Goal: Information Seeking & Learning: Learn about a topic

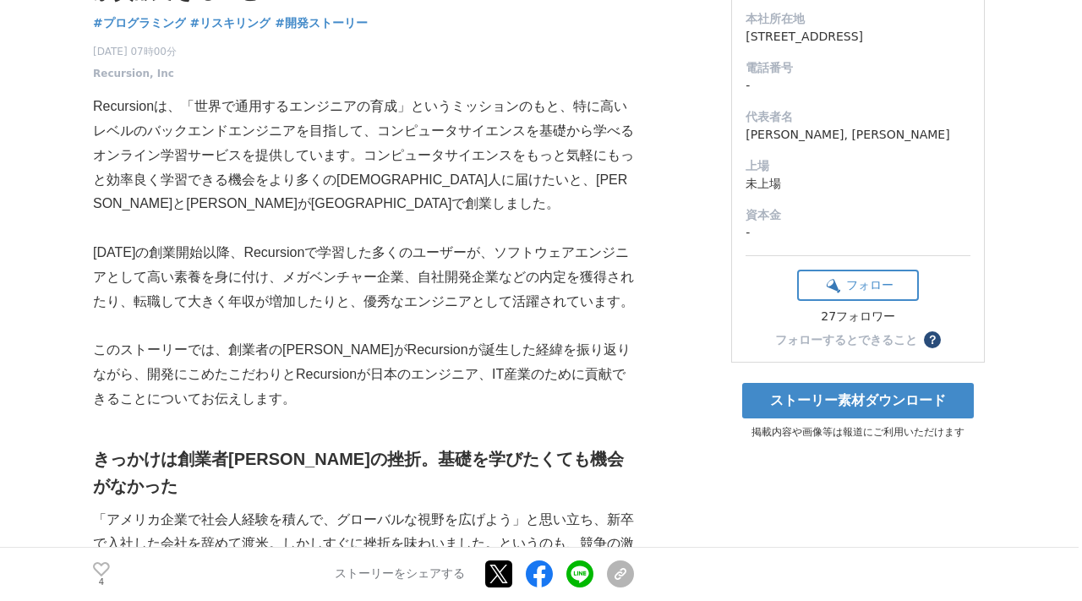
scroll to position [228, 0]
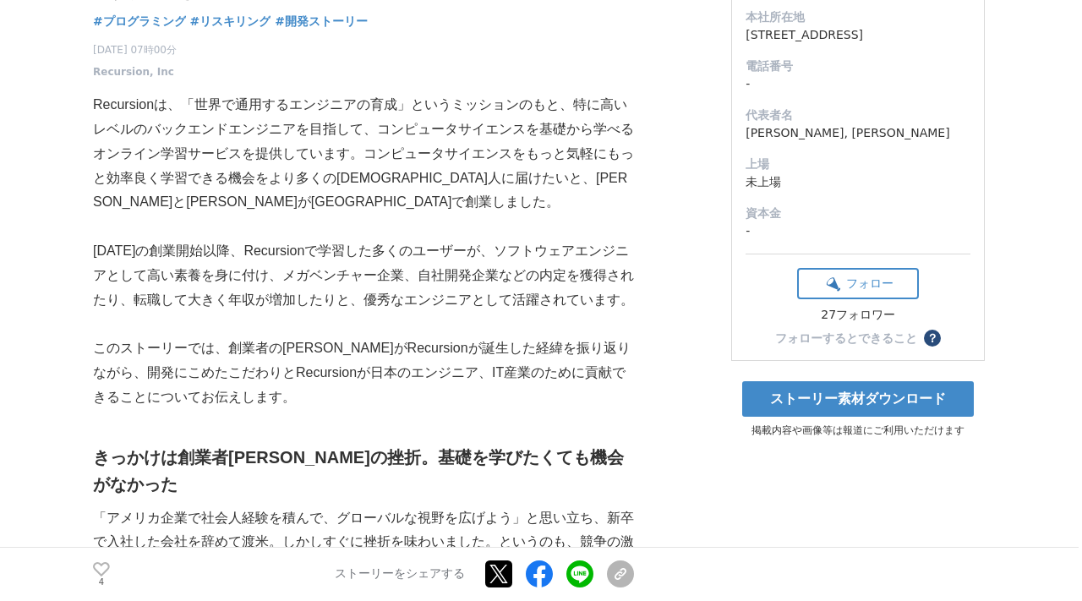
drag, startPoint x: 87, startPoint y: 213, endPoint x: 140, endPoint y: 295, distance: 97.8
click at [140, 295] on p "[DATE]の創業開始以降、Recursionで学習した多くのユーザーが、ソフトウェアエンジニアとして高い素養を身に付け、メガベンチャー企業、自社開発企業など…" at bounding box center [363, 275] width 541 height 73
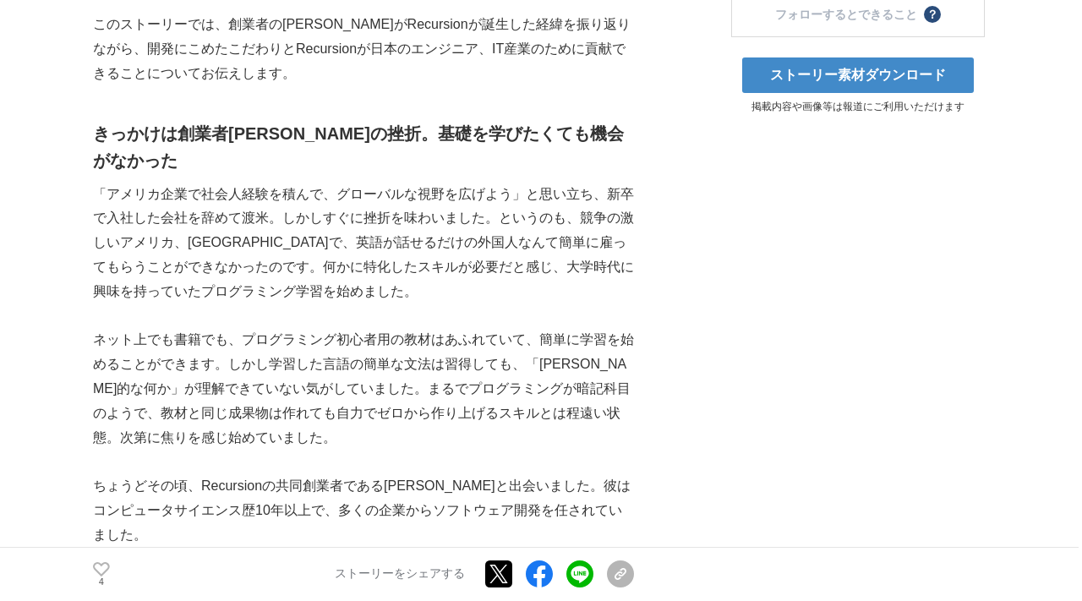
scroll to position [559, 0]
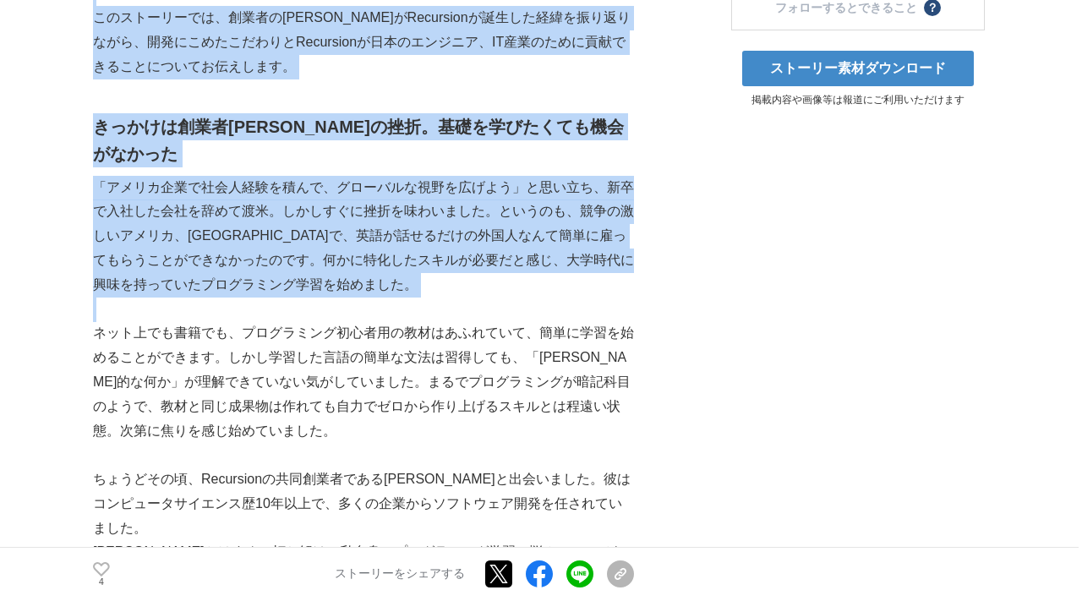
drag, startPoint x: 84, startPoint y: 151, endPoint x: 297, endPoint y: 278, distance: 248.0
click at [380, 298] on p at bounding box center [363, 310] width 541 height 25
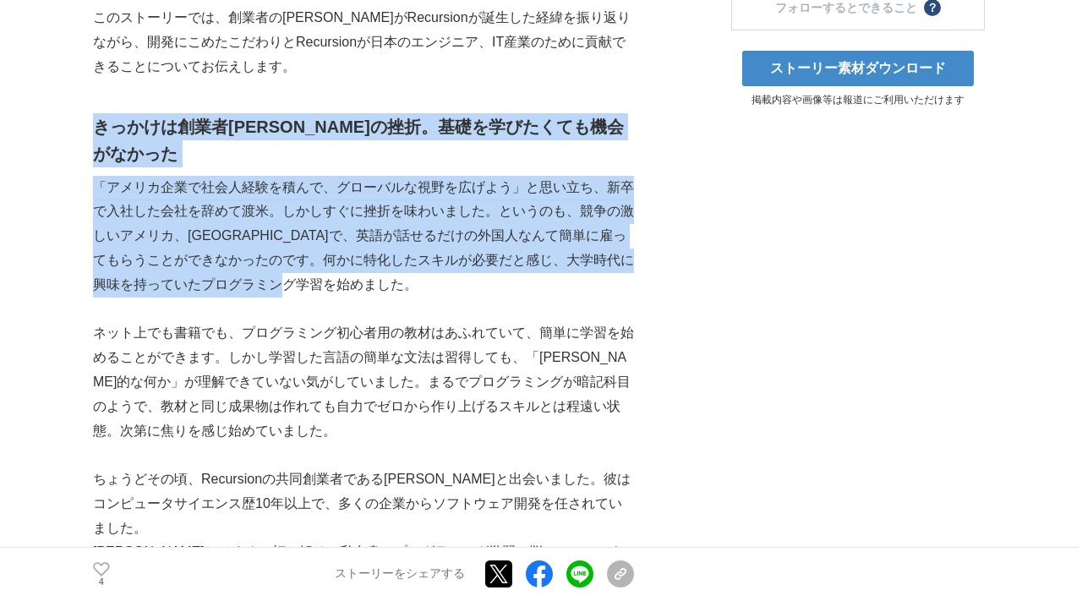
drag, startPoint x: 398, startPoint y: 258, endPoint x: 100, endPoint y: 119, distance: 329.1
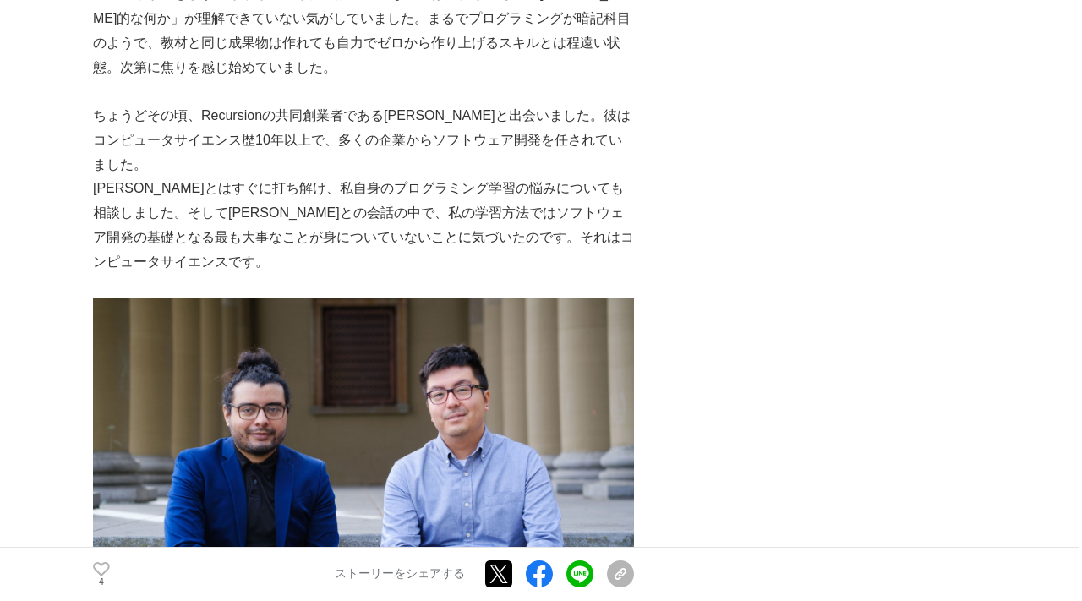
scroll to position [925, 0]
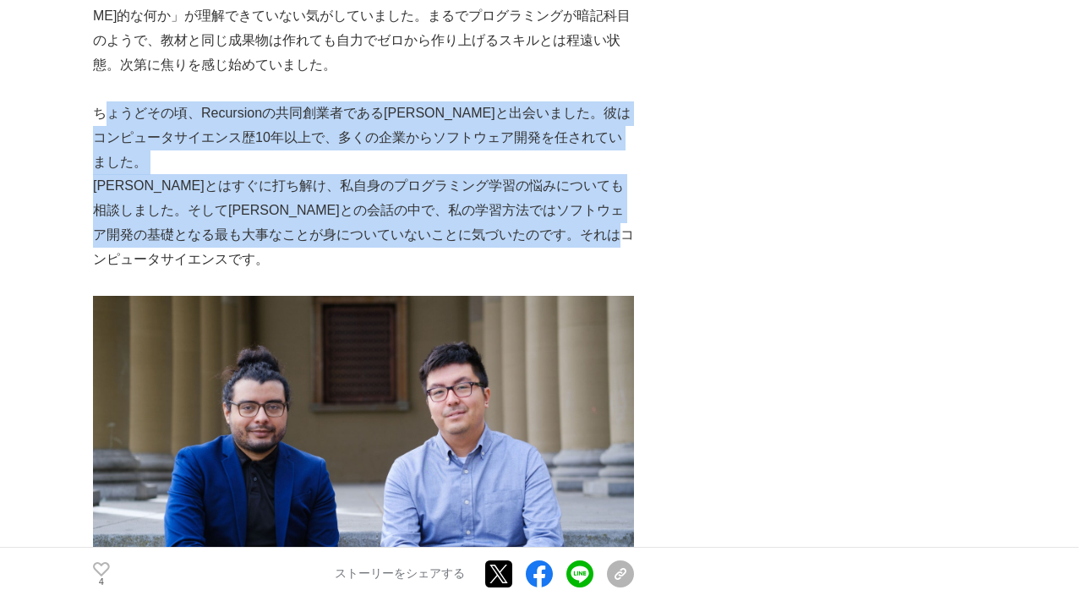
drag, startPoint x: 102, startPoint y: 66, endPoint x: 464, endPoint y: 202, distance: 386.7
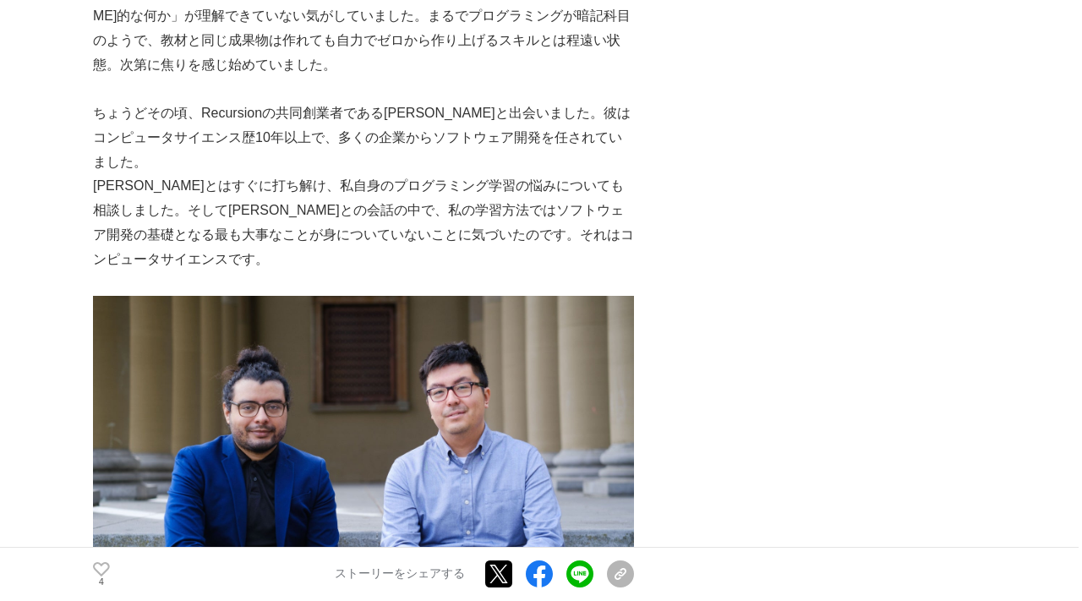
click at [401, 272] on p at bounding box center [363, 284] width 541 height 25
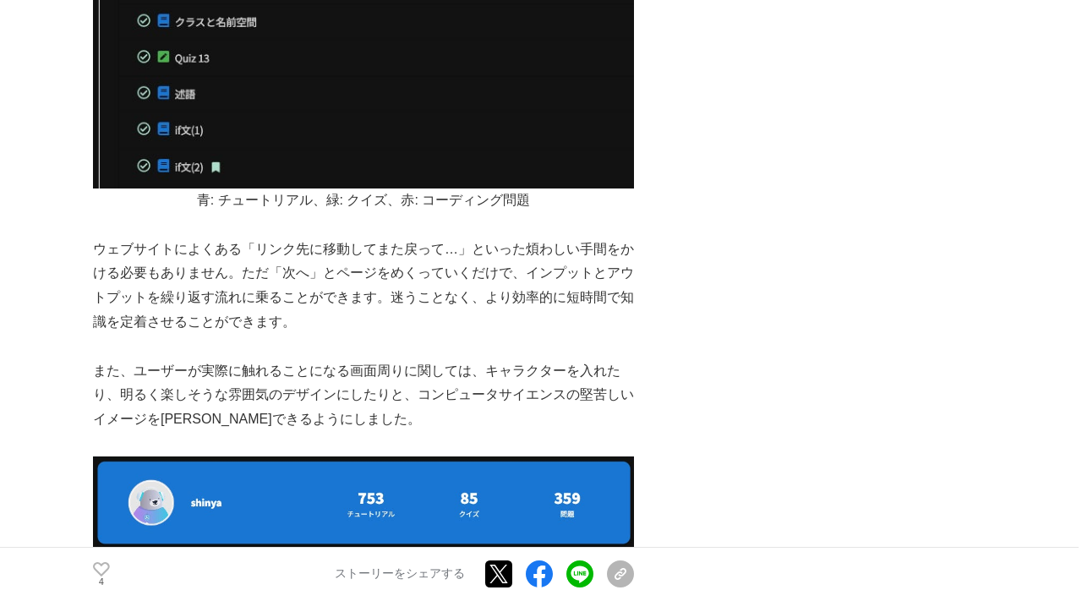
scroll to position [3196, 0]
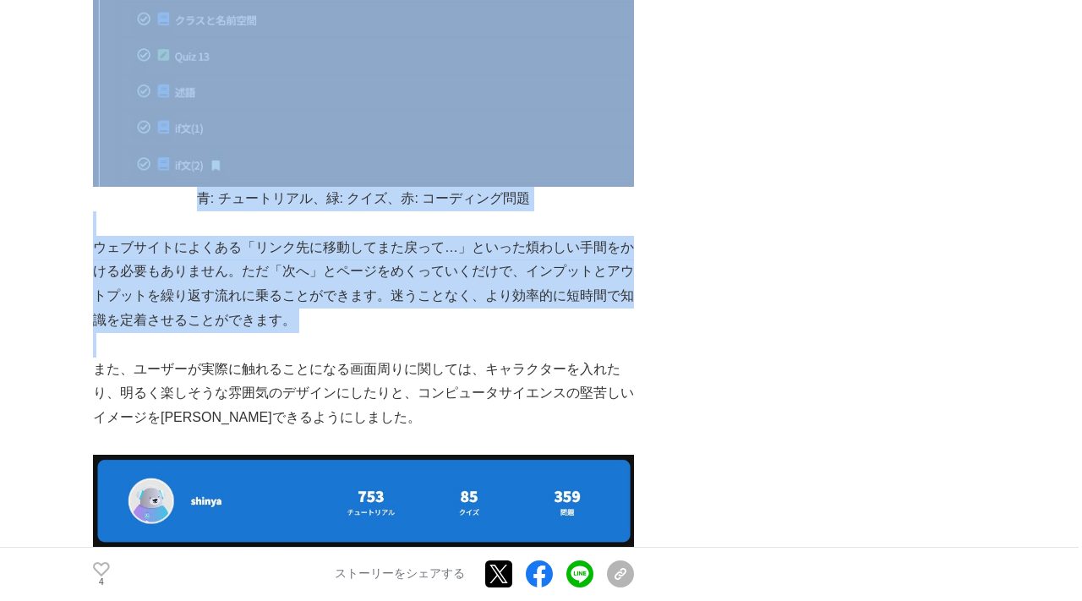
drag, startPoint x: 85, startPoint y: 124, endPoint x: 394, endPoint y: 233, distance: 327.4
click at [394, 333] on p at bounding box center [363, 345] width 541 height 25
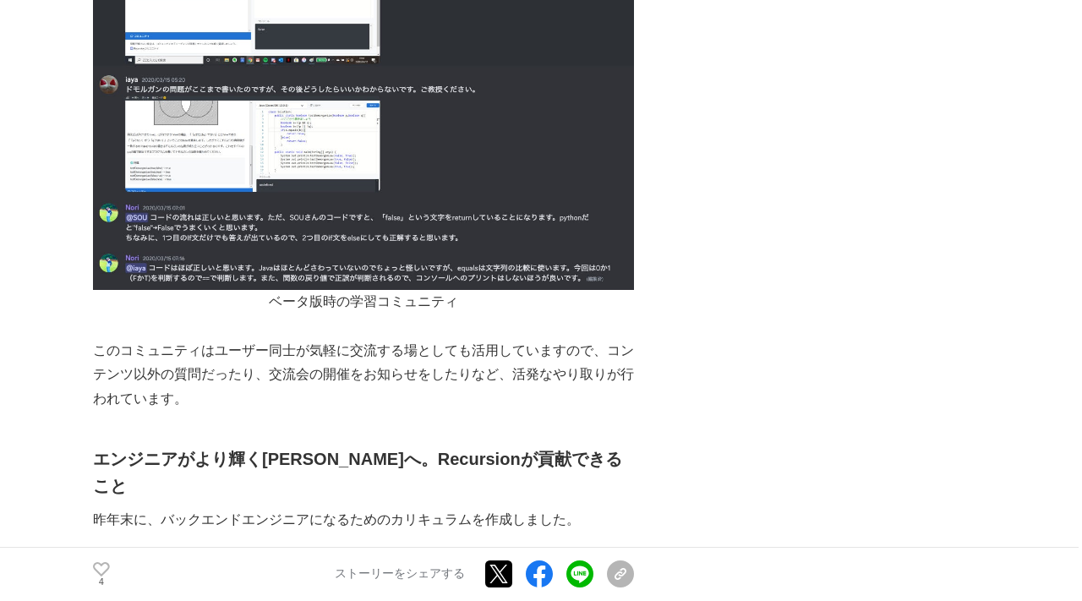
scroll to position [6639, 0]
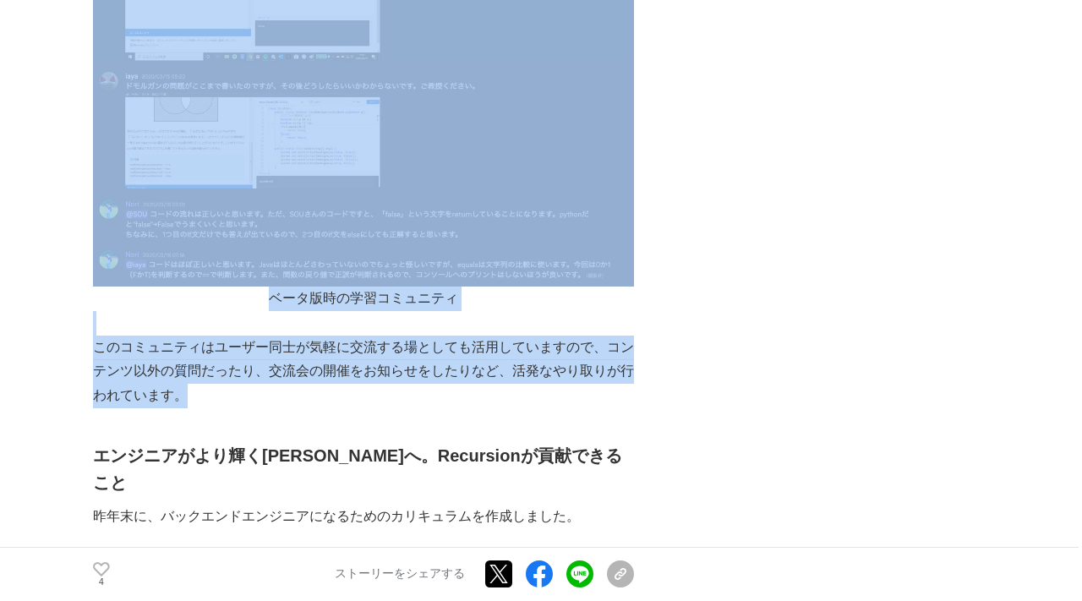
drag, startPoint x: 74, startPoint y: 227, endPoint x: 163, endPoint y: 290, distance: 108.6
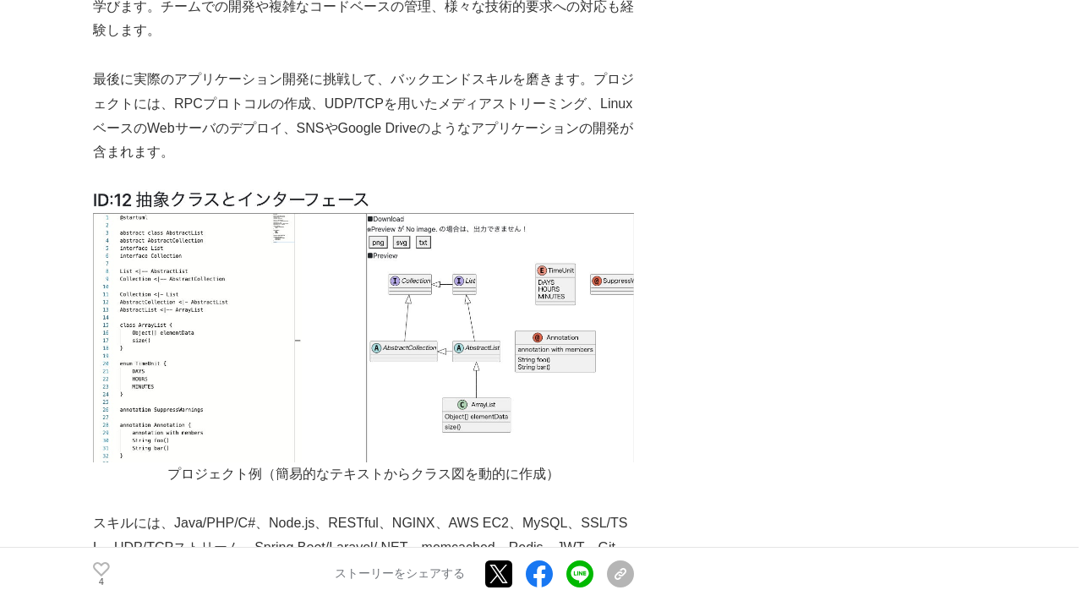
scroll to position [7447, 0]
